Goal: Information Seeking & Learning: Learn about a topic

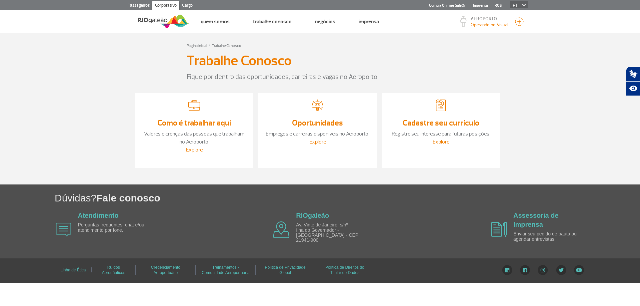
click at [440, 142] on link "Explore" at bounding box center [441, 142] width 17 height 7
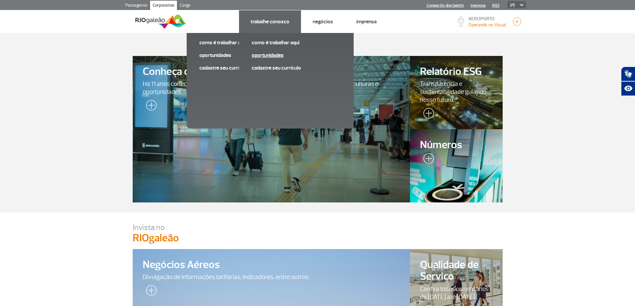
click at [277, 59] on link "Oportunidades" at bounding box center [296, 55] width 89 height 7
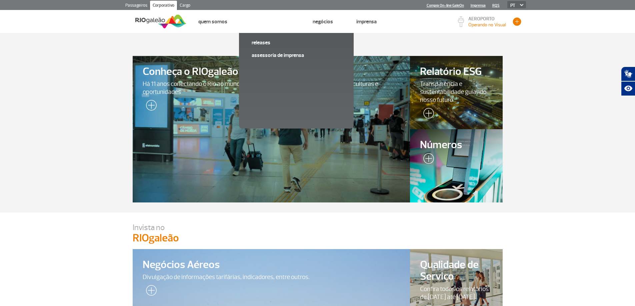
click at [516, 19] on button "button" at bounding box center [517, 22] width 10 height 10
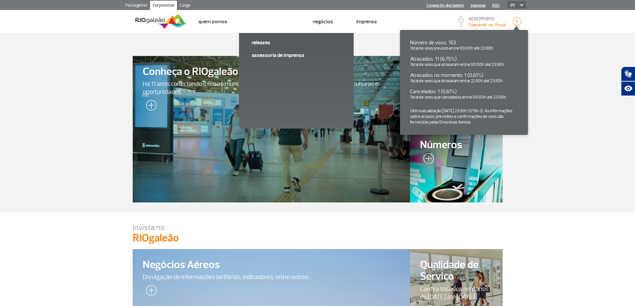
click at [563, 41] on section "Conheça o RIOgaleão Há 11 anos conectando o Rio ao mundo e sendo a porta de ent…" at bounding box center [317, 123] width 635 height 180
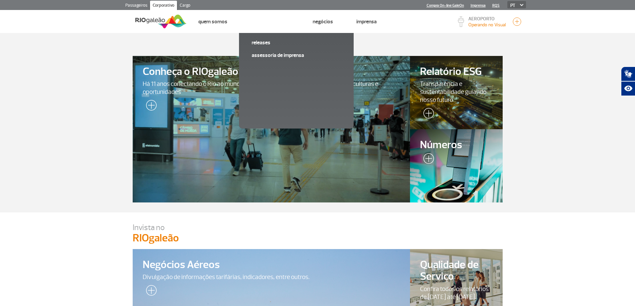
click at [554, 137] on section "Conheça o RIOgaleão Há 11 anos conectando o Rio ao mundo e sendo a porta de ent…" at bounding box center [317, 123] width 635 height 180
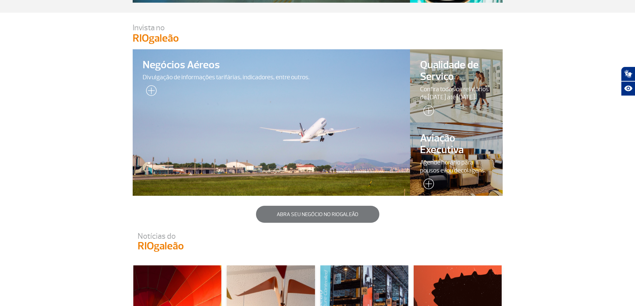
scroll to position [67, 0]
